Goal: Book appointment/travel/reservation

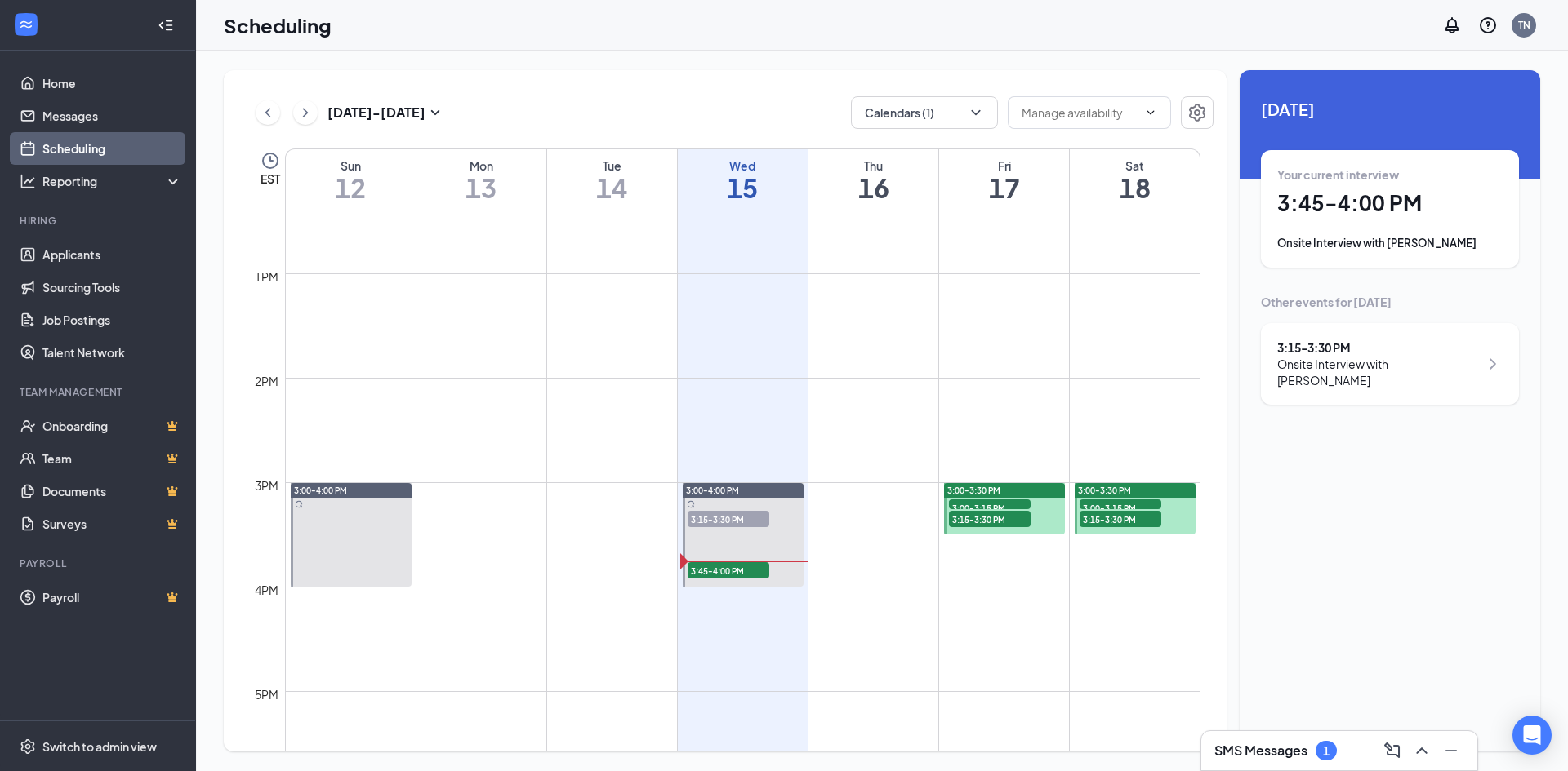
scroll to position [1347, 0]
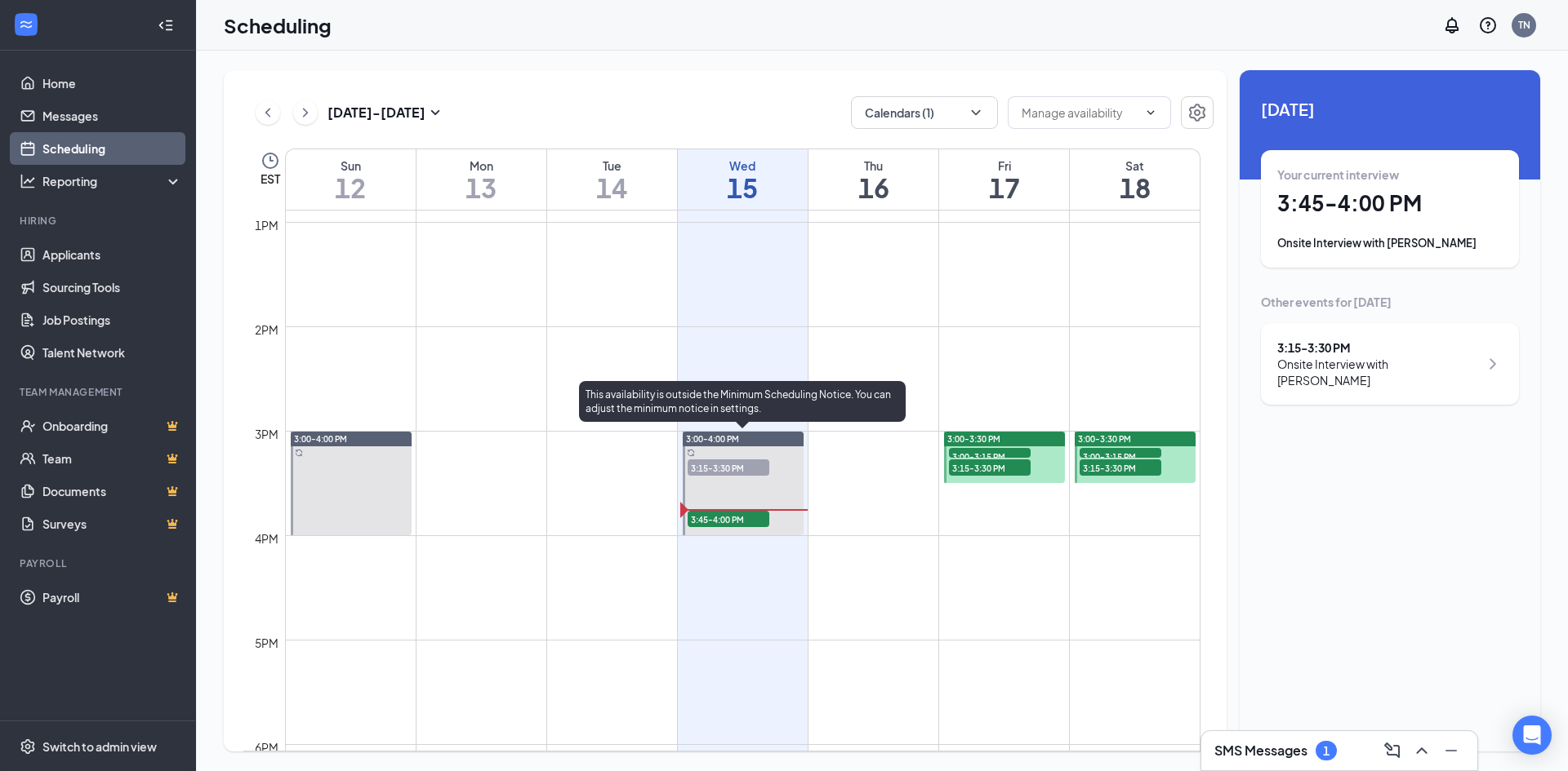
click at [718, 464] on span "3:15-3:30 PM" at bounding box center [728, 467] width 82 height 16
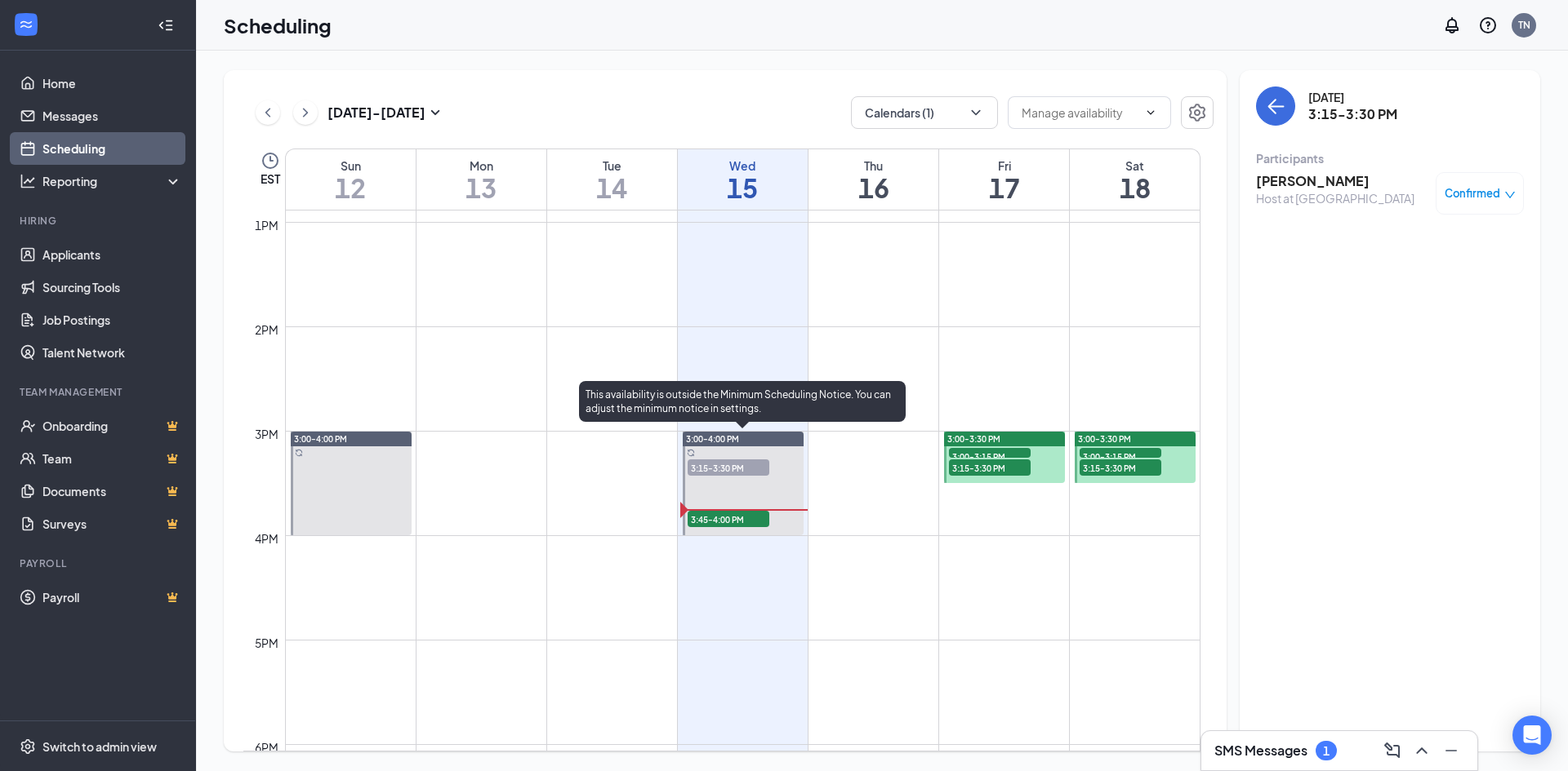
click at [717, 519] on span "3:45-4:00 PM" at bounding box center [728, 519] width 82 height 16
click at [714, 516] on span "3:45-4:00 PM" at bounding box center [728, 519] width 82 height 16
click at [722, 462] on span "3:15-3:30 PM" at bounding box center [728, 467] width 82 height 16
click at [741, 514] on span "3:45-4:00 PM" at bounding box center [728, 519] width 82 height 16
click at [741, 464] on span "3:15-3:30 PM" at bounding box center [728, 467] width 82 height 16
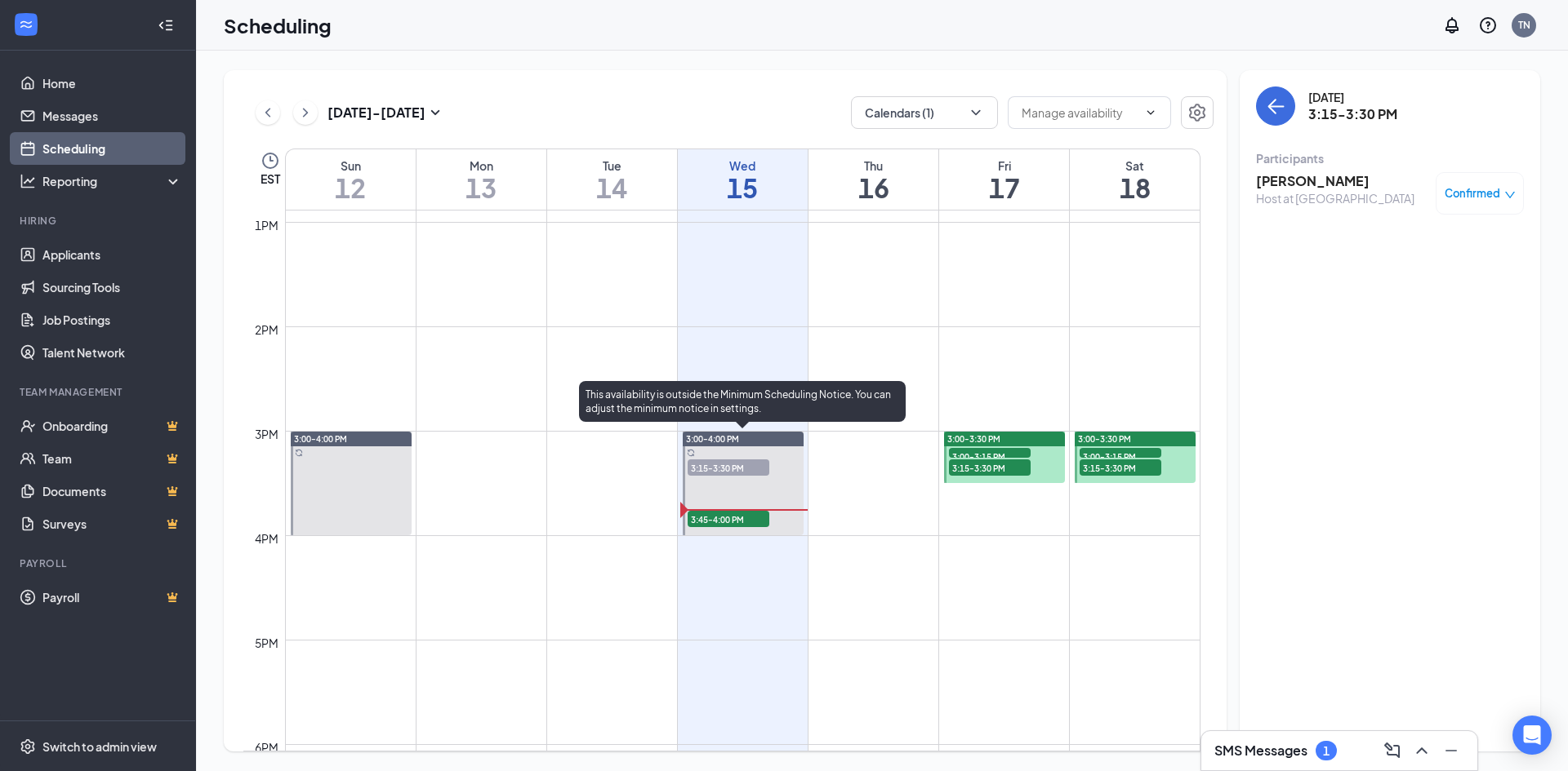
click at [752, 526] on span "3:45-4:00 PM" at bounding box center [728, 519] width 82 height 16
click at [737, 465] on span "3:15-3:30 PM" at bounding box center [728, 467] width 82 height 16
